Goal: Task Accomplishment & Management: Manage account settings

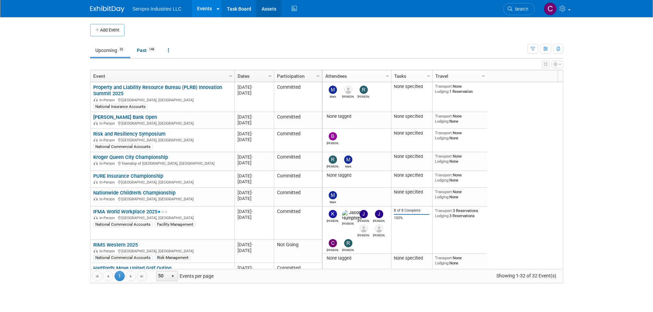
click at [266, 8] on link "Assets" at bounding box center [269, 8] width 25 height 17
click at [274, 5] on link "Assets" at bounding box center [269, 8] width 25 height 17
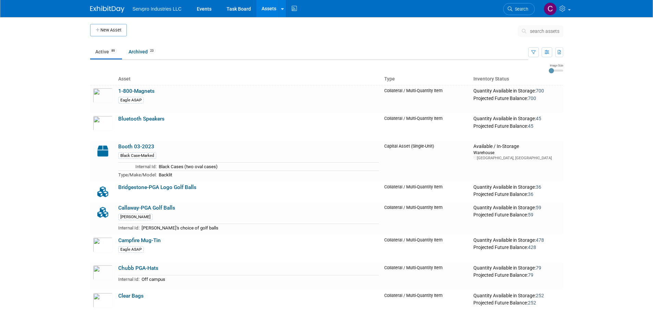
click at [534, 31] on span "search assets" at bounding box center [544, 30] width 29 height 5
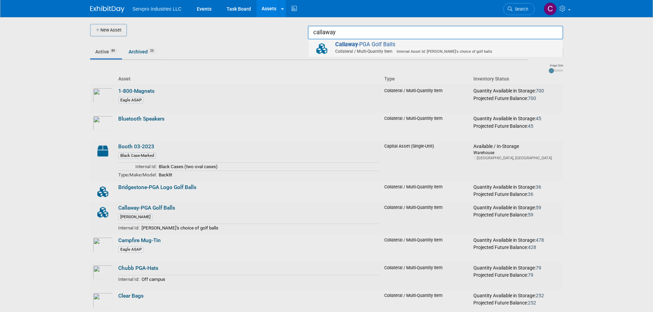
click at [356, 45] on strong "Callaway" at bounding box center [346, 44] width 23 height 7
type input "Callaway-PGA Golf Balls"
